Goal: Task Accomplishment & Management: Use online tool/utility

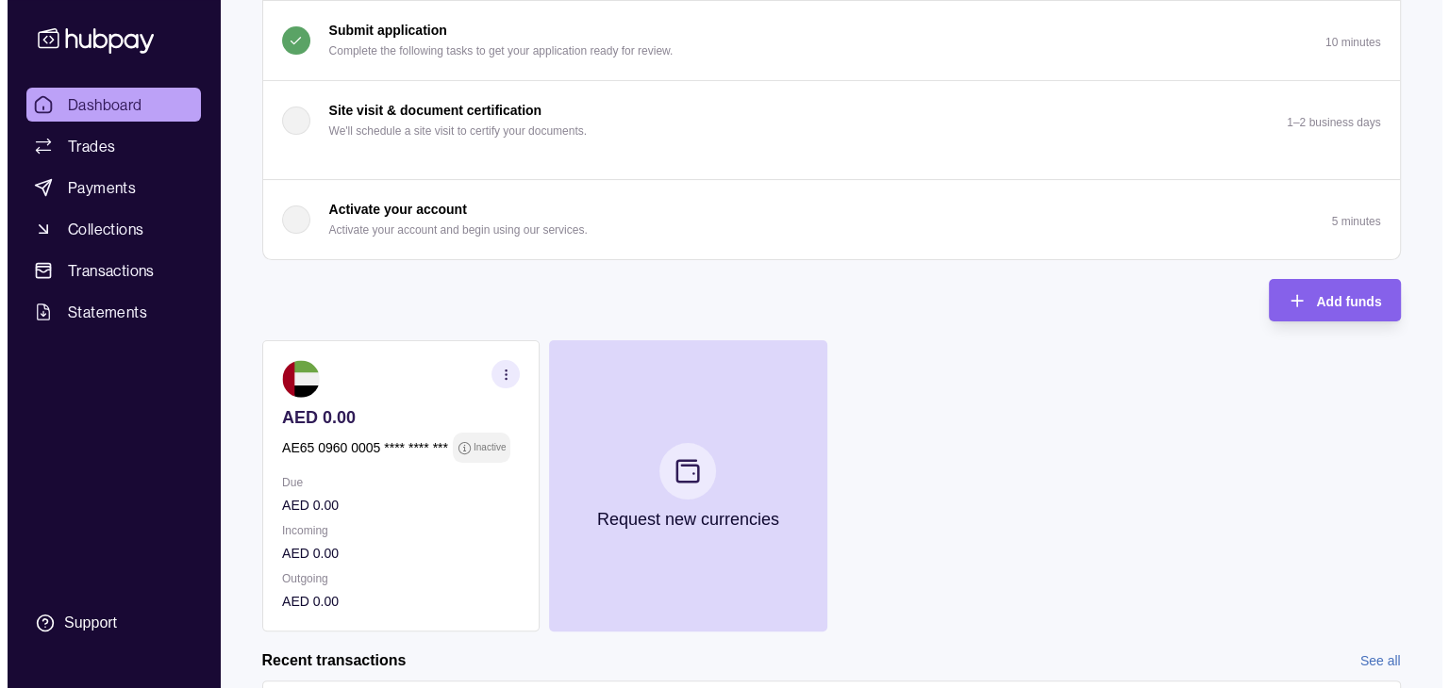
scroll to position [455, 0]
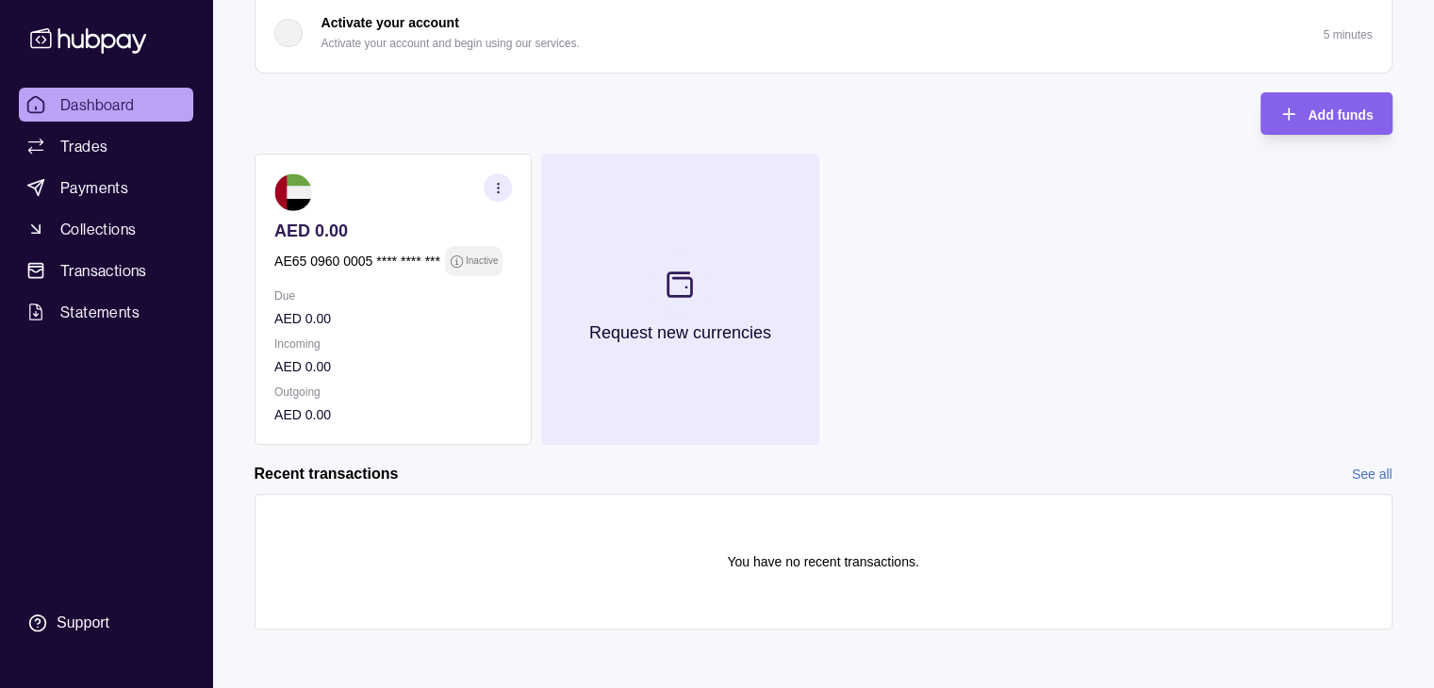
click at [664, 289] on section at bounding box center [680, 285] width 62 height 62
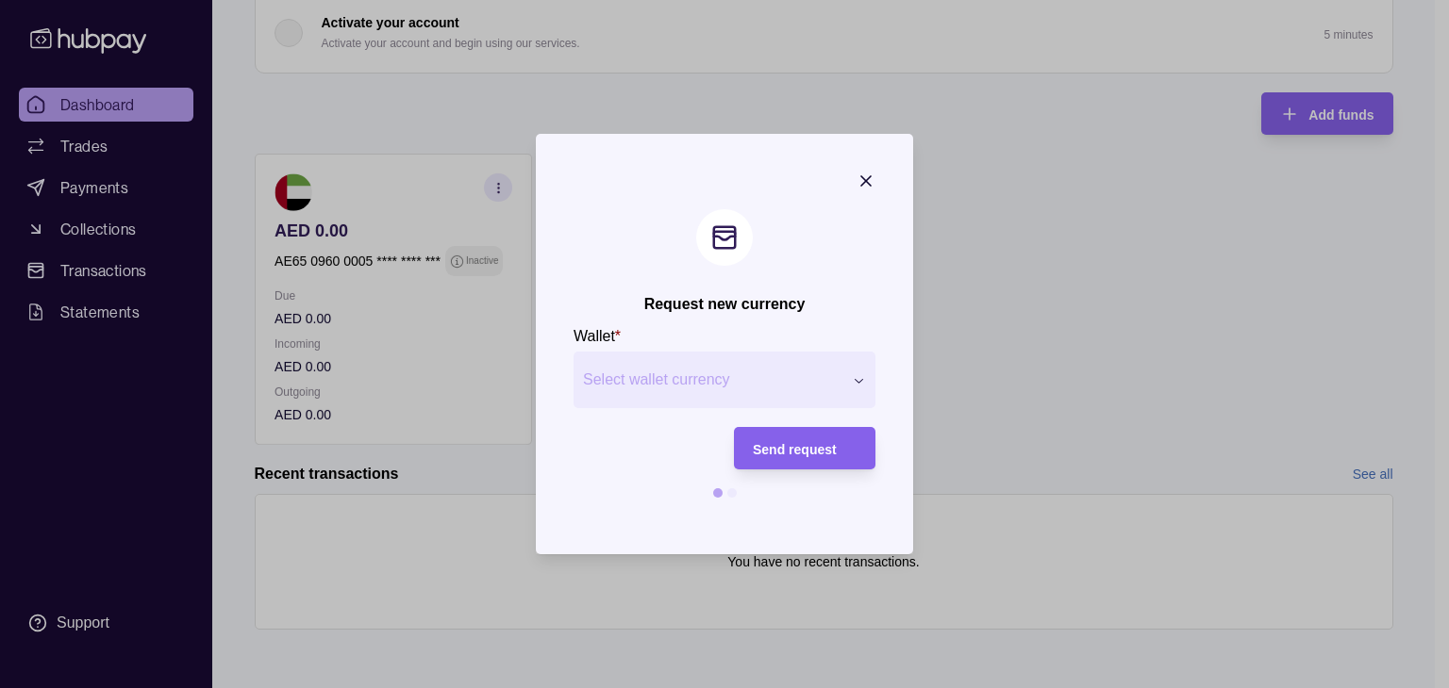
click at [657, 688] on div "Request new currency Wallet * Select wallet currency *** *** *** *** *** *** **…" at bounding box center [717, 690] width 1434 height 0
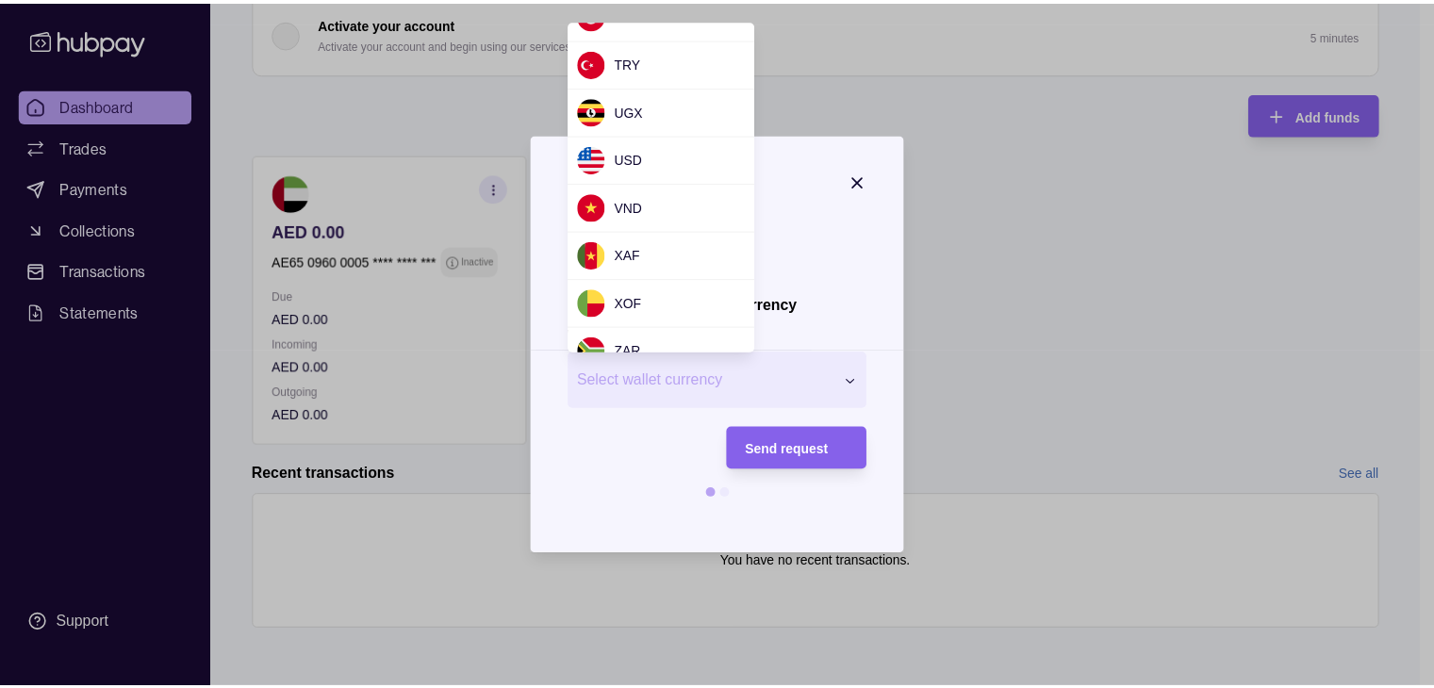
scroll to position [1728, 0]
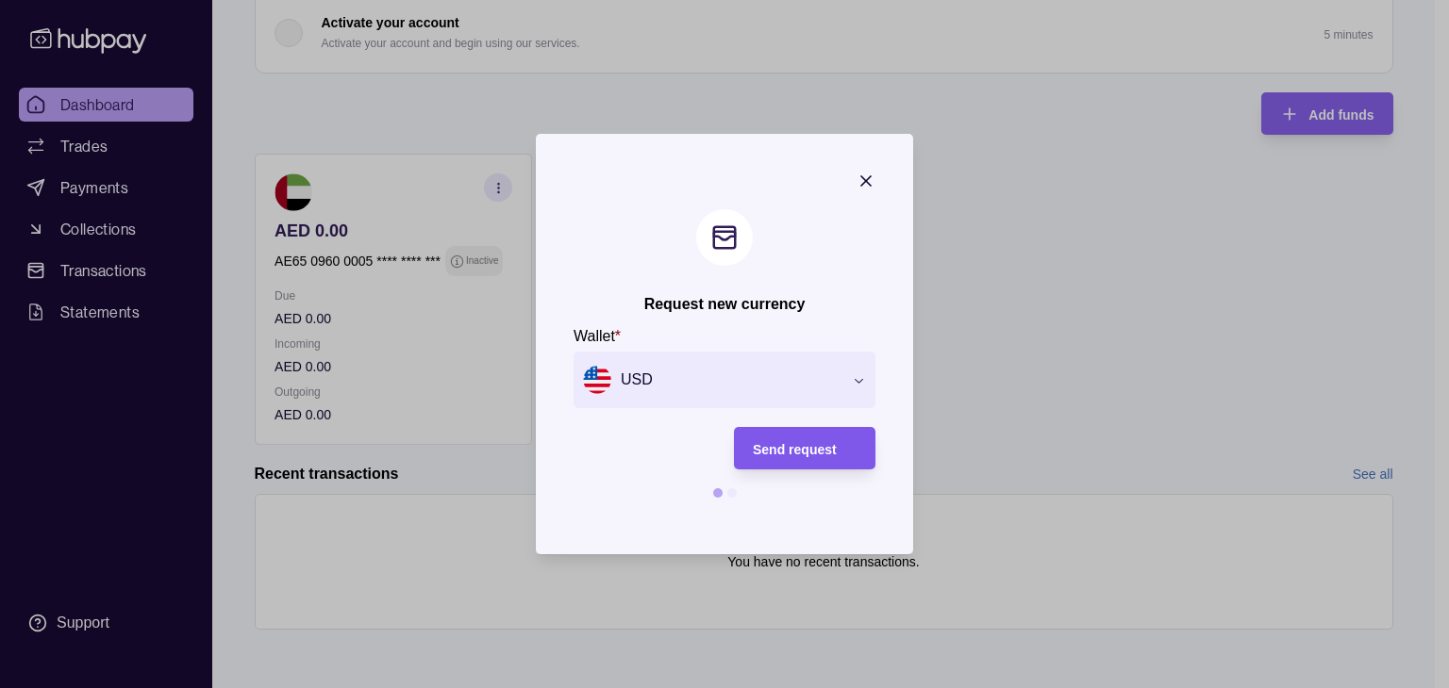
click at [816, 447] on span "Send request" at bounding box center [795, 449] width 84 height 15
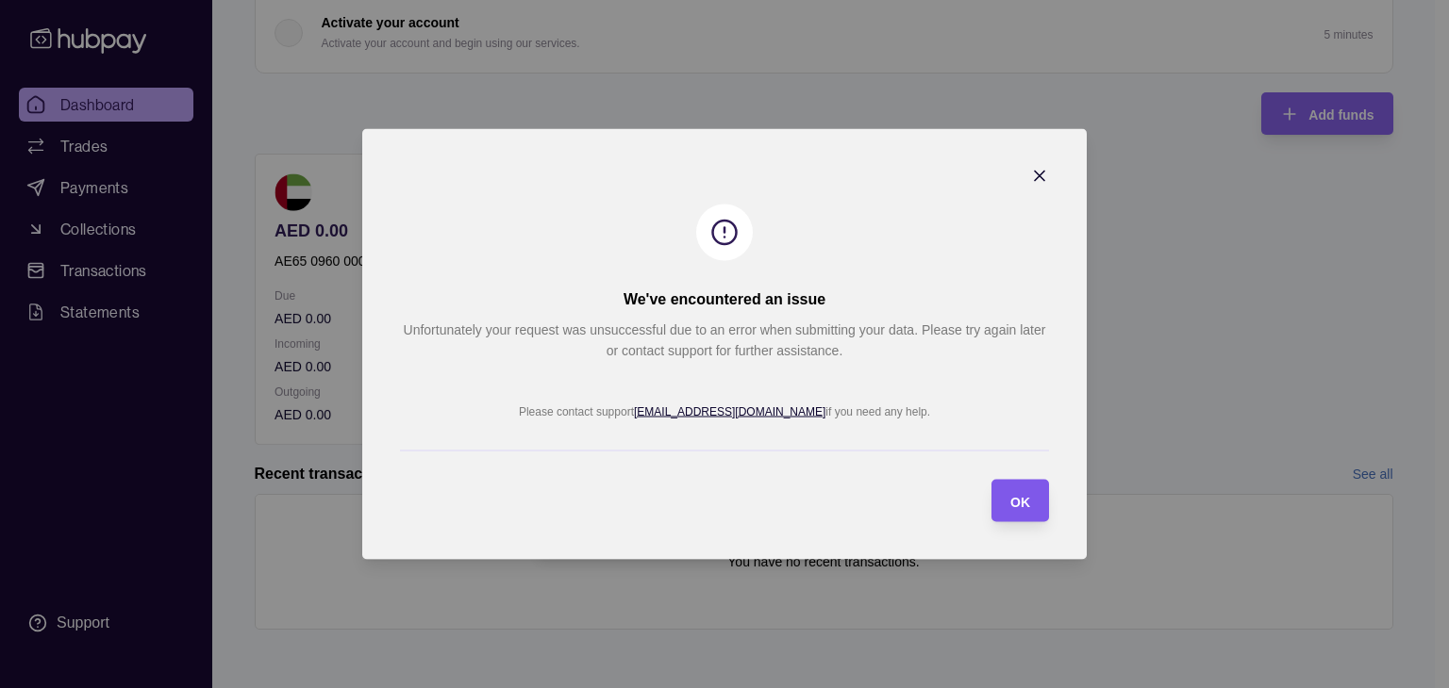
click at [1030, 493] on section "OK" at bounding box center [1020, 501] width 58 height 42
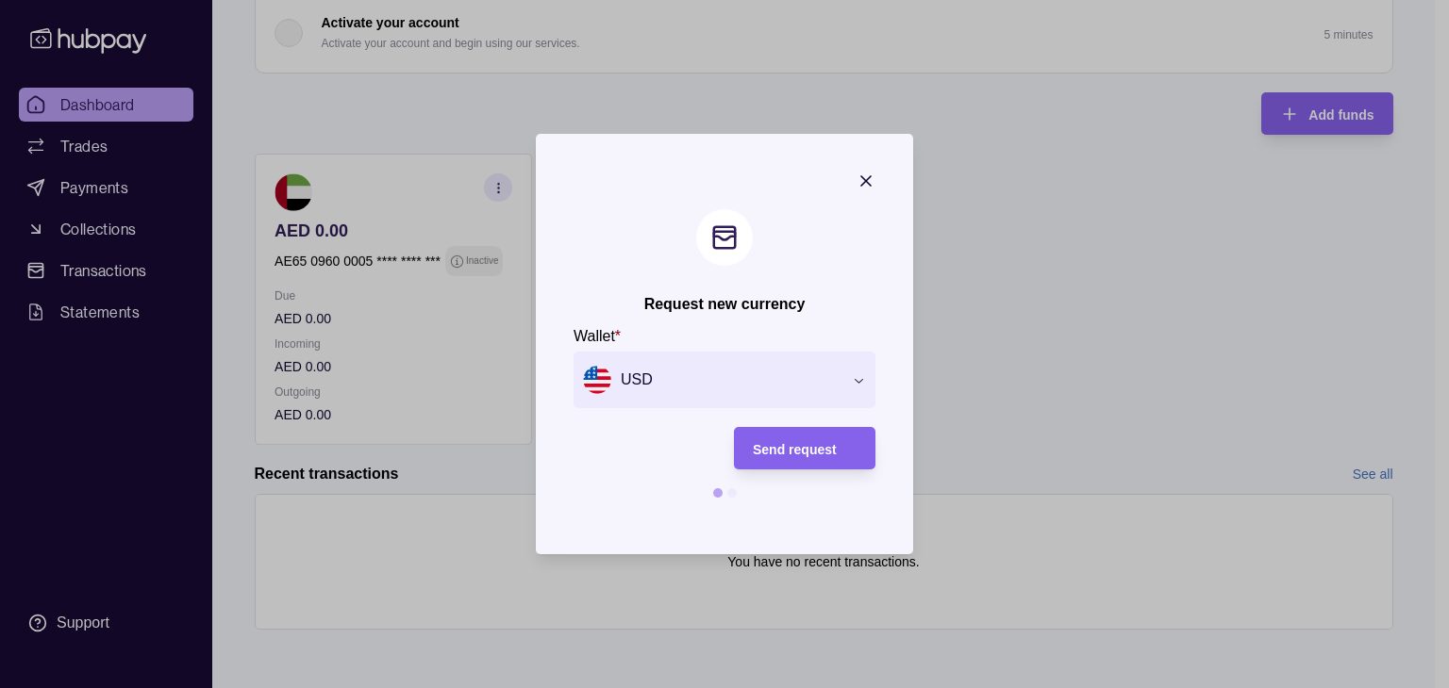
click at [870, 178] on icon "button" at bounding box center [865, 181] width 19 height 19
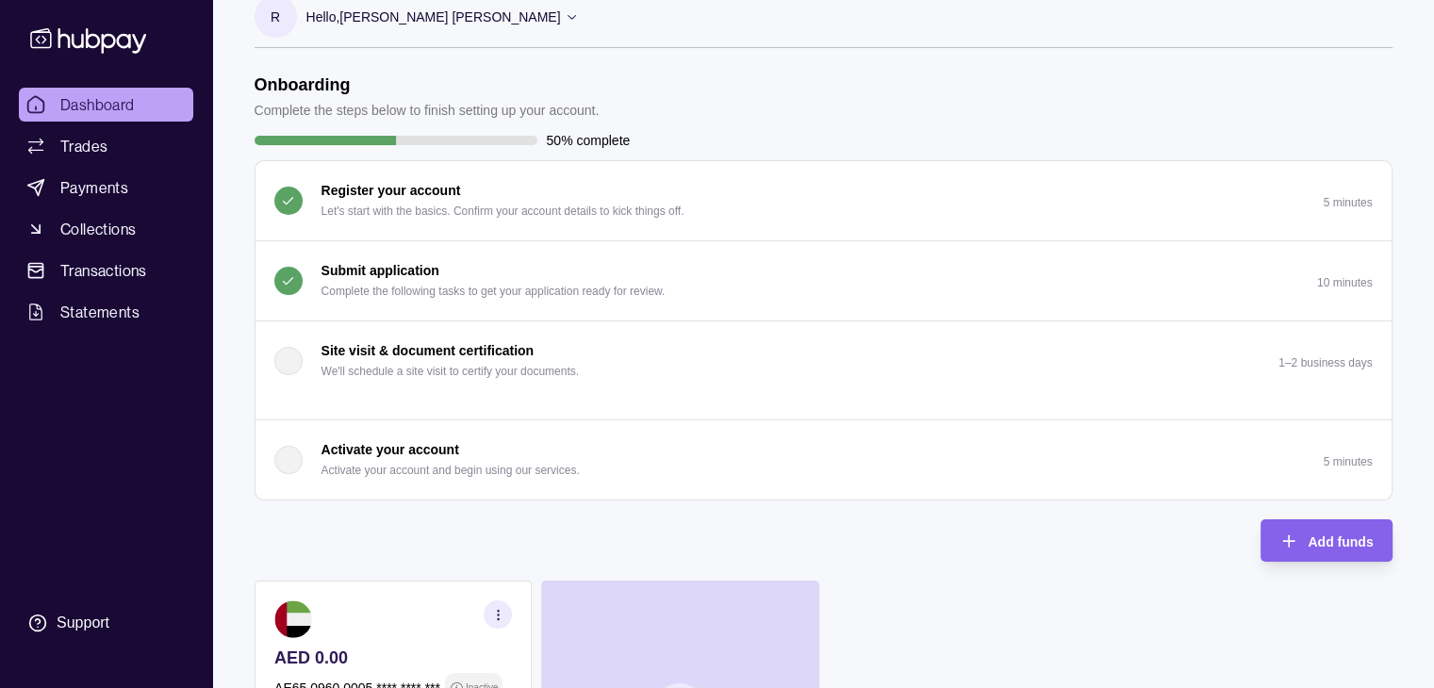
scroll to position [0, 0]
